Goal: Task Accomplishment & Management: Manage account settings

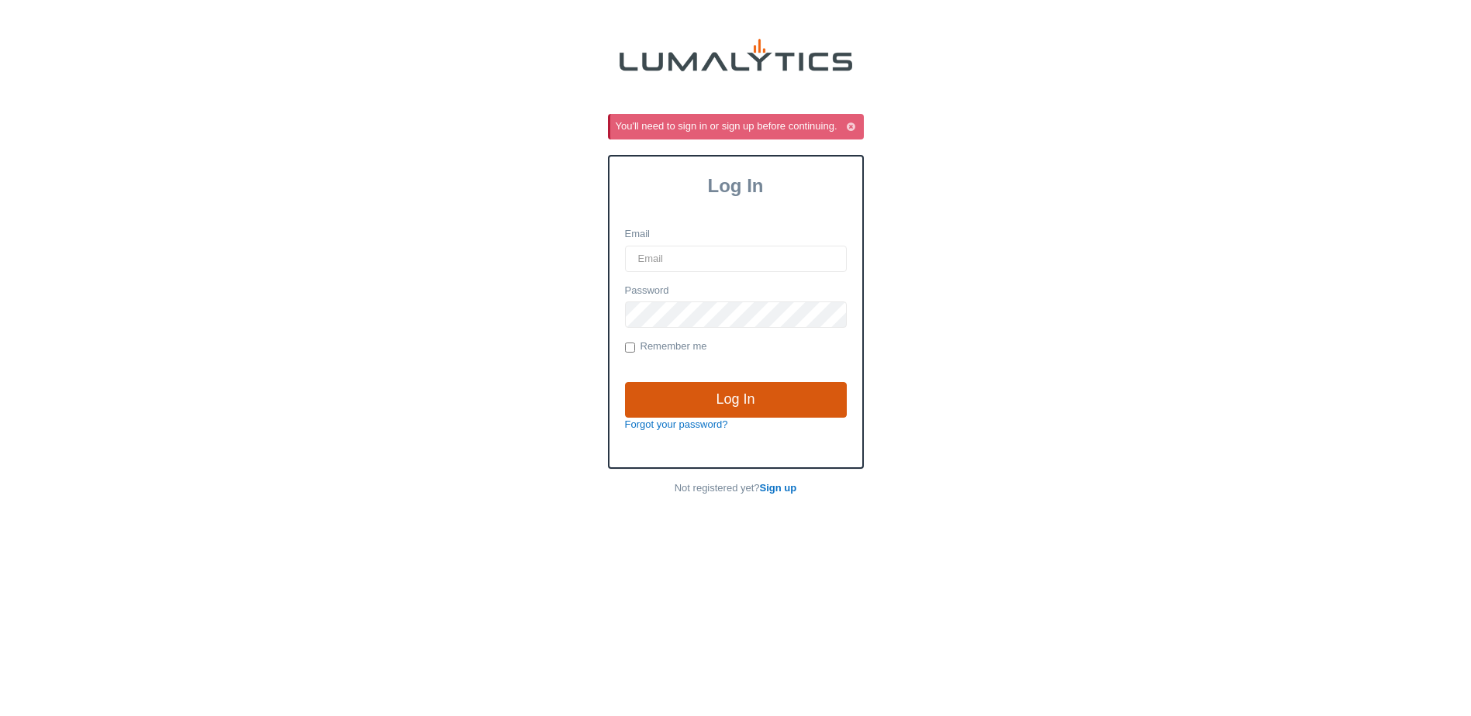
type input "[EMAIL_ADDRESS][DOMAIN_NAME]"
click at [695, 407] on input "Log In" at bounding box center [736, 400] width 222 height 36
